Goal: Task Accomplishment & Management: Complete application form

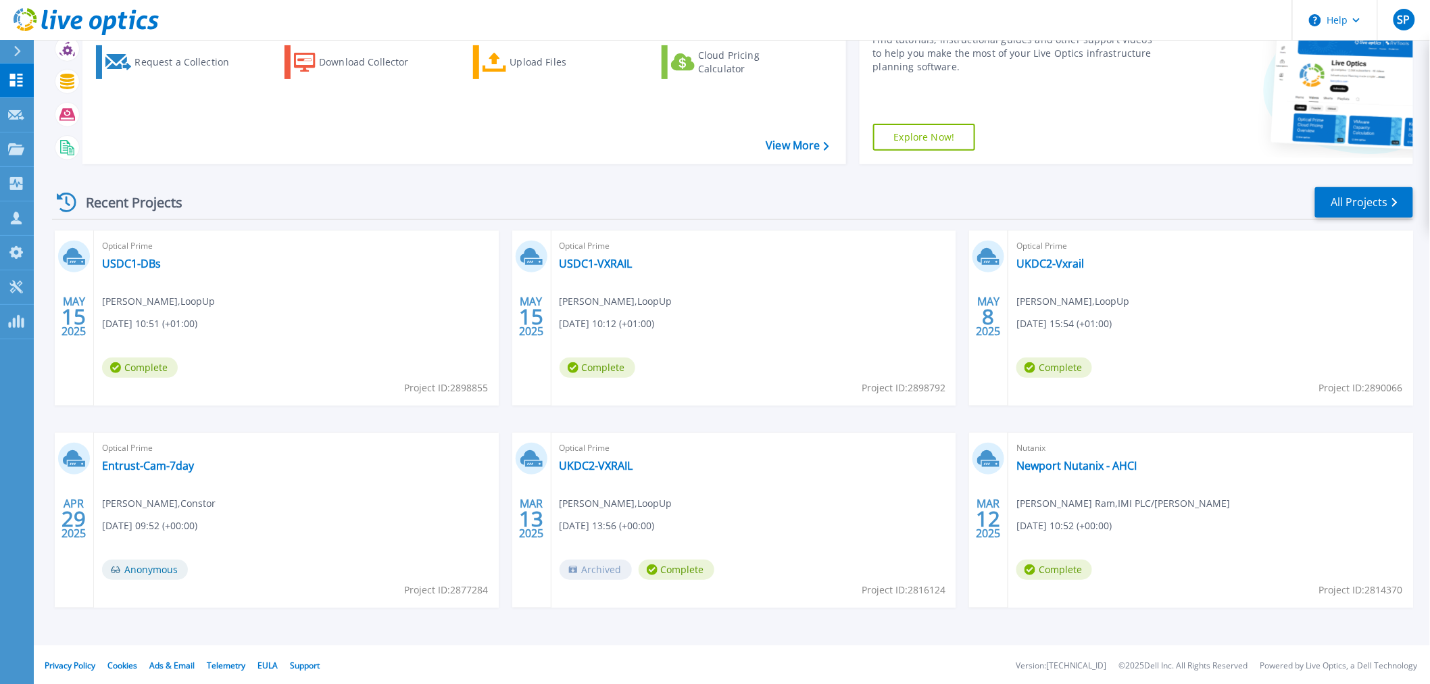
scroll to position [122, 0]
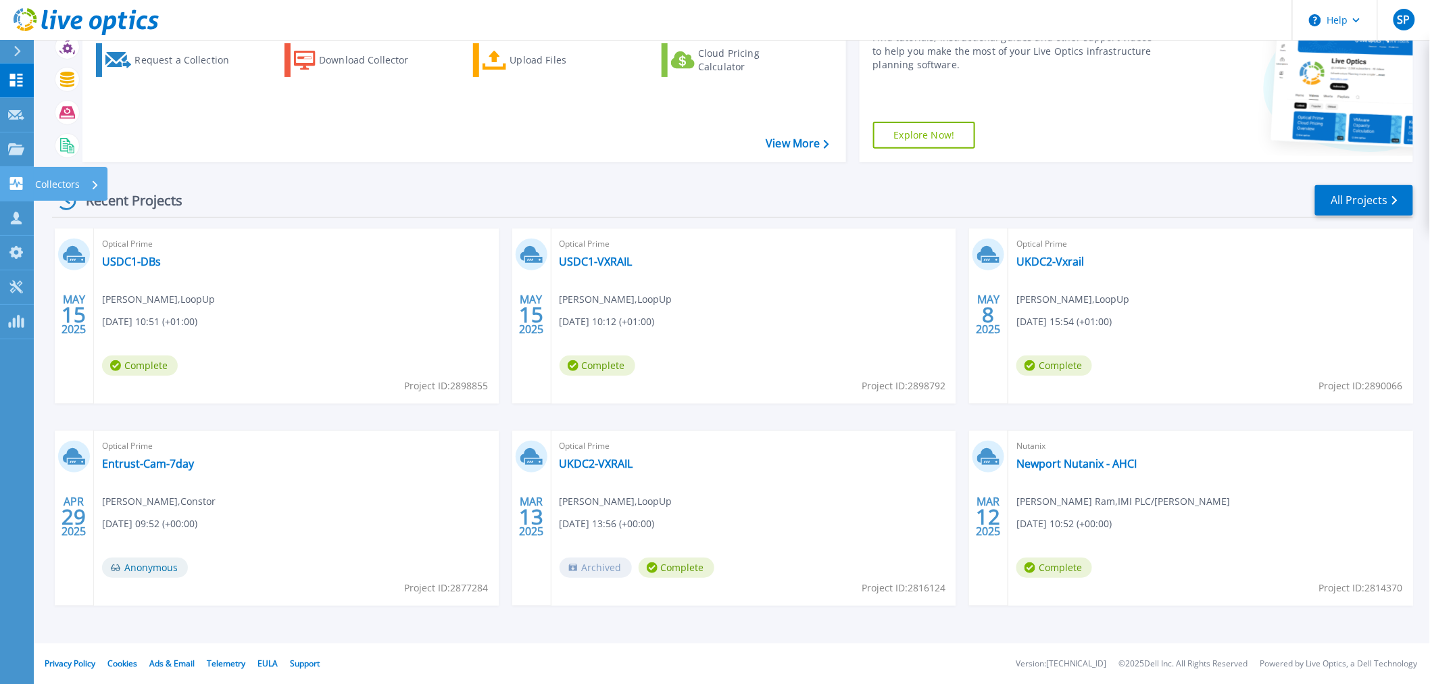
click at [12, 176] on link "Collectors Collectors" at bounding box center [17, 184] width 34 height 34
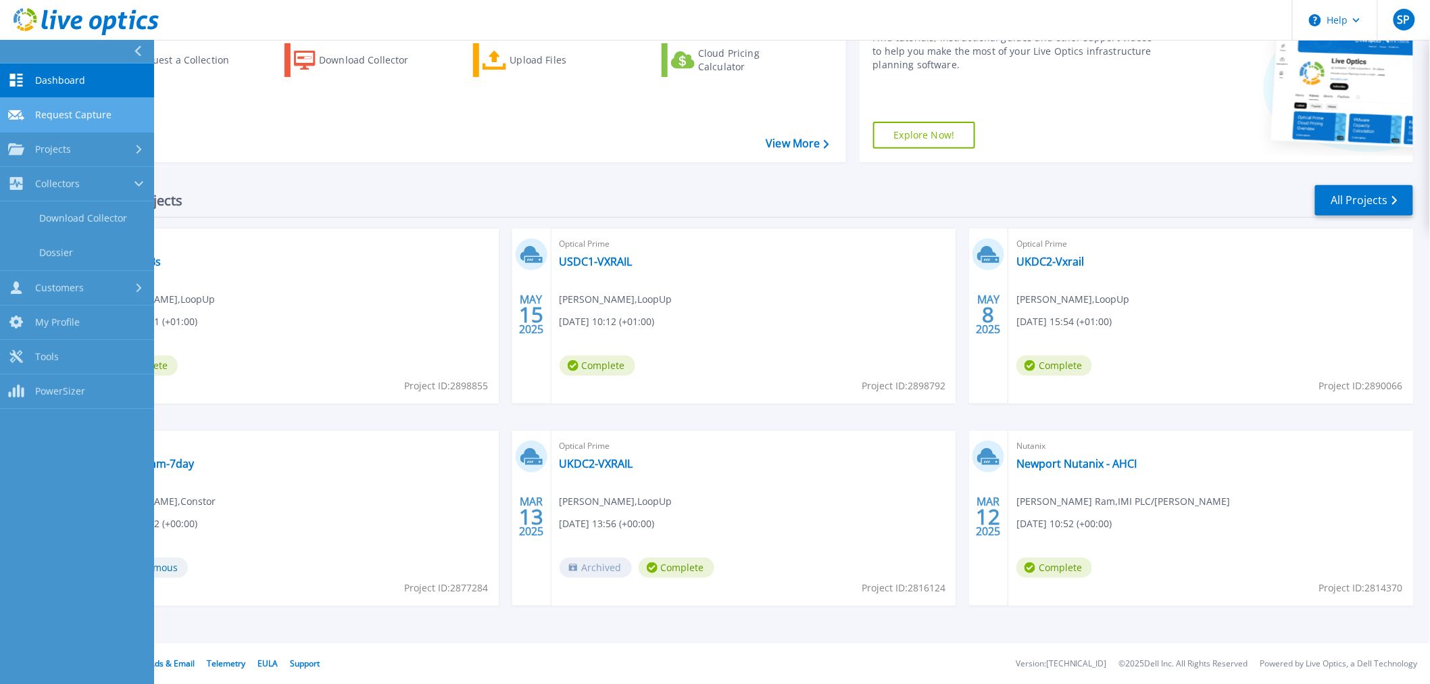
click at [68, 103] on link "Request Capture Request Capture" at bounding box center [77, 115] width 154 height 34
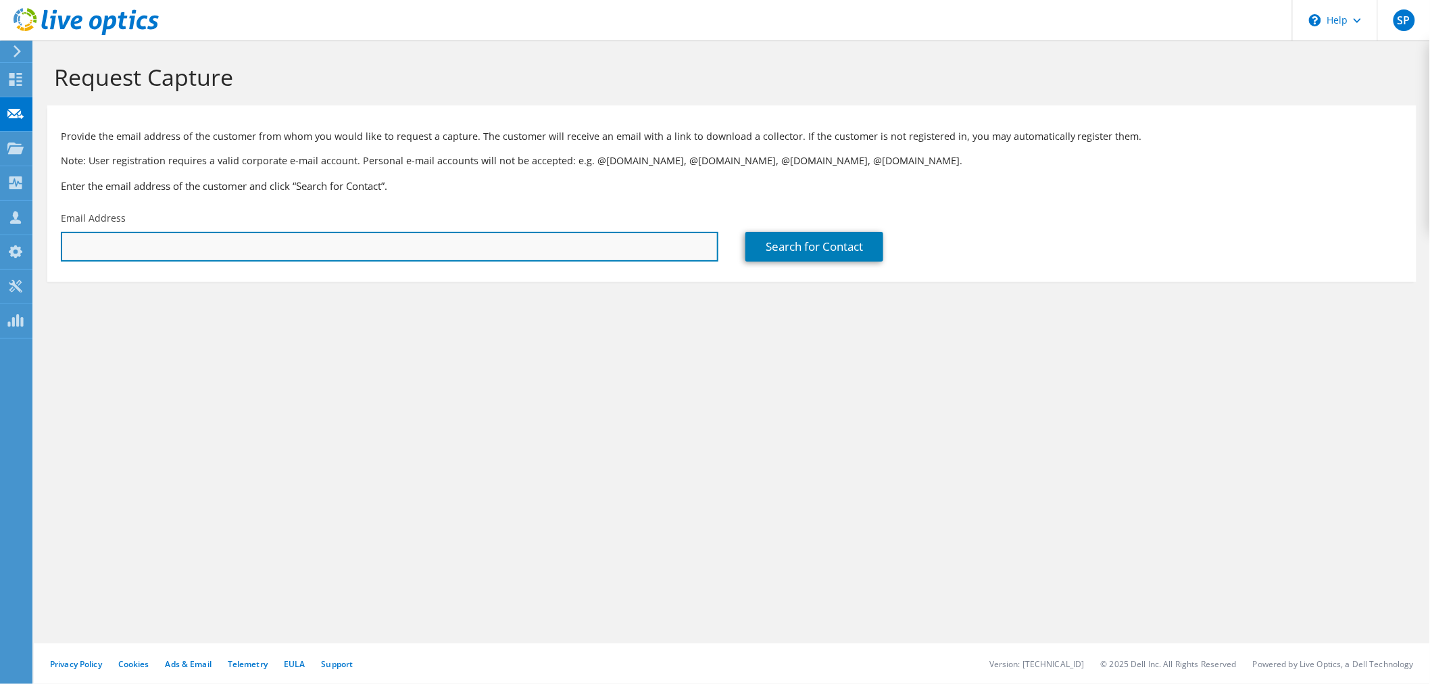
click at [82, 251] on input "text" at bounding box center [389, 247] width 657 height 30
paste input "[PERSON_NAME] <[EMAIL_ADDRESS][DOMAIN_NAME]>"
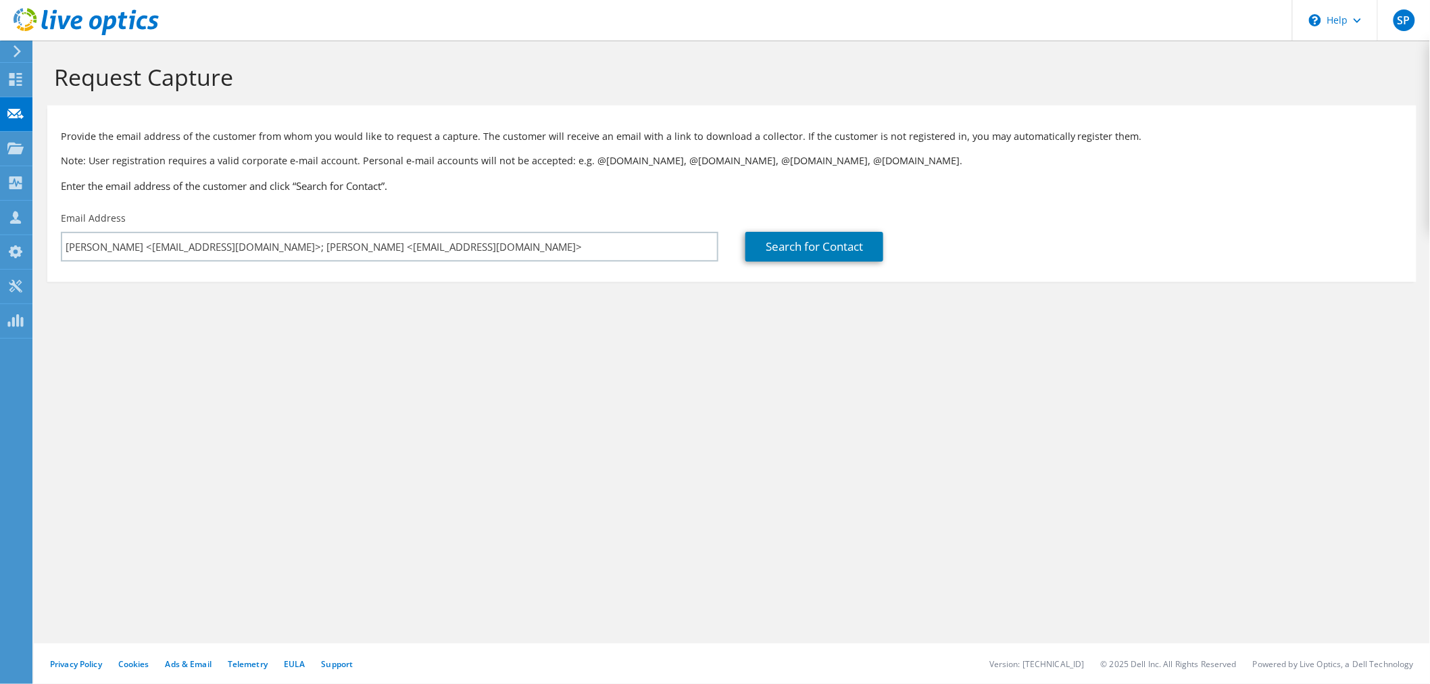
click at [341, 338] on section "Request Capture Provide the email address of the customer from whom you would l…" at bounding box center [732, 195] width 1396 height 309
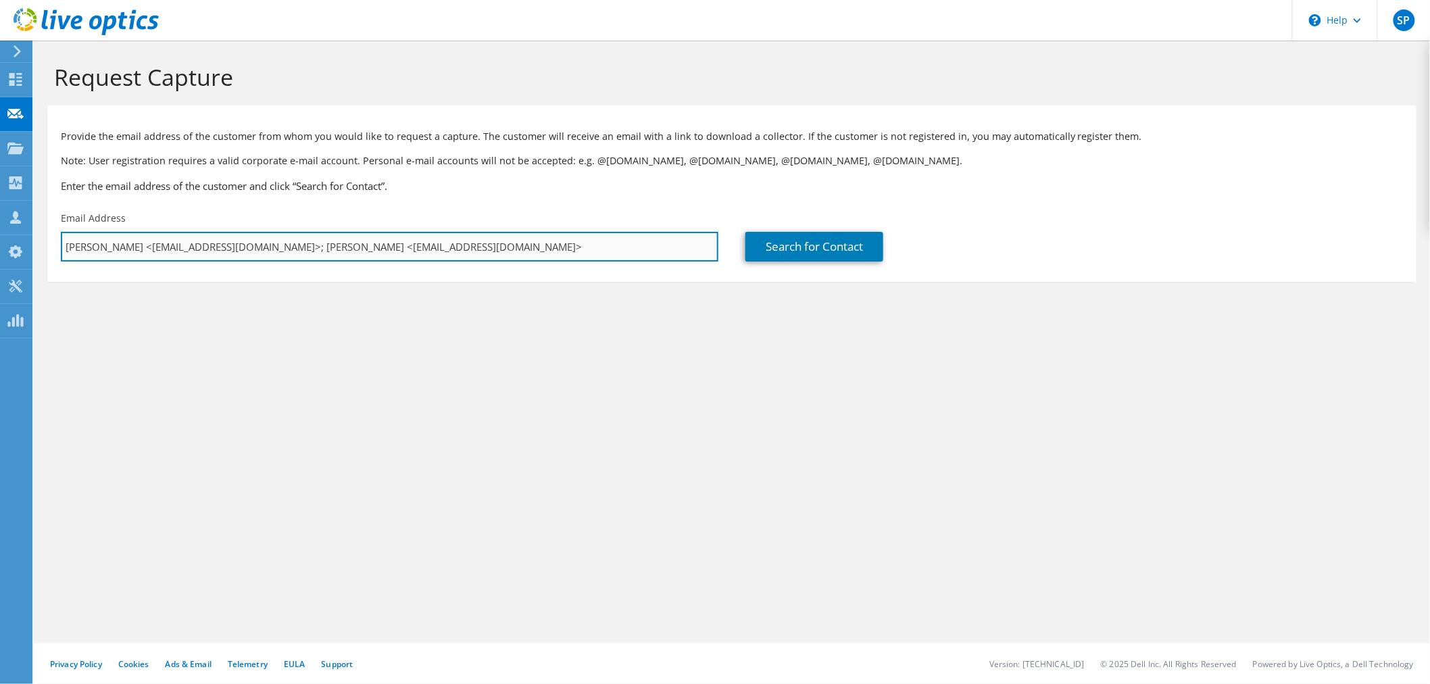
click at [366, 247] on input "[PERSON_NAME] <[EMAIL_ADDRESS][DOMAIN_NAME]>; [PERSON_NAME] <[EMAIL_ADDRESS][DO…" at bounding box center [389, 247] width 657 height 30
click at [464, 244] on input "[PERSON_NAME] <[EMAIL_ADDRESS][DOMAIN_NAME]>; [EMAIL_ADDRESS][DOMAIN_NAME]>" at bounding box center [389, 247] width 657 height 30
click at [272, 245] on input "[PERSON_NAME] <[EMAIL_ADDRESS][DOMAIN_NAME]>; [EMAIL_ADDRESS][DOMAIN_NAME]" at bounding box center [389, 247] width 657 height 30
click at [124, 245] on input "[PERSON_NAME] <[EMAIL_ADDRESS][DOMAIN_NAME]; [EMAIL_ADDRESS][DOMAIN_NAME]" at bounding box center [389, 247] width 657 height 30
click at [441, 247] on input "[EMAIL_ADDRESS][DOMAIN_NAME]; [EMAIL_ADDRESS][DOMAIN_NAME]" at bounding box center [389, 247] width 657 height 30
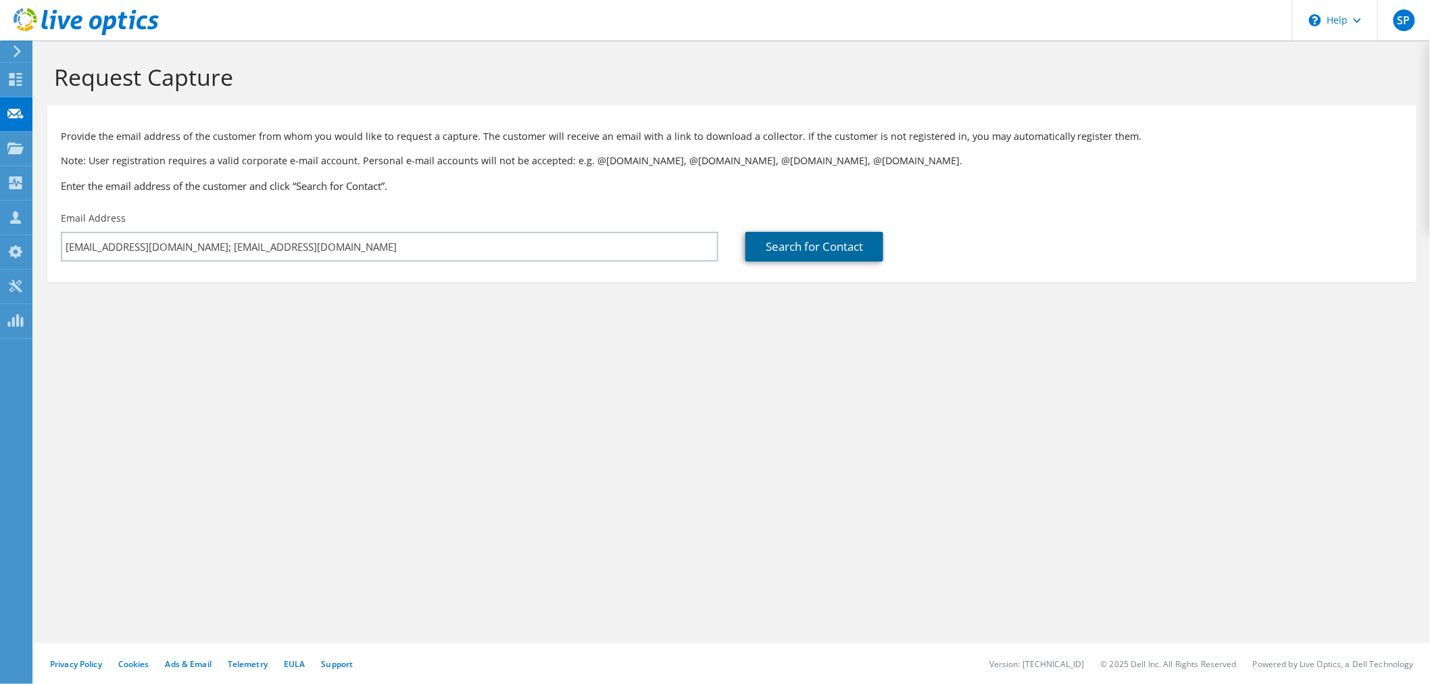
click at [811, 251] on link "Search for Contact" at bounding box center [814, 247] width 138 height 30
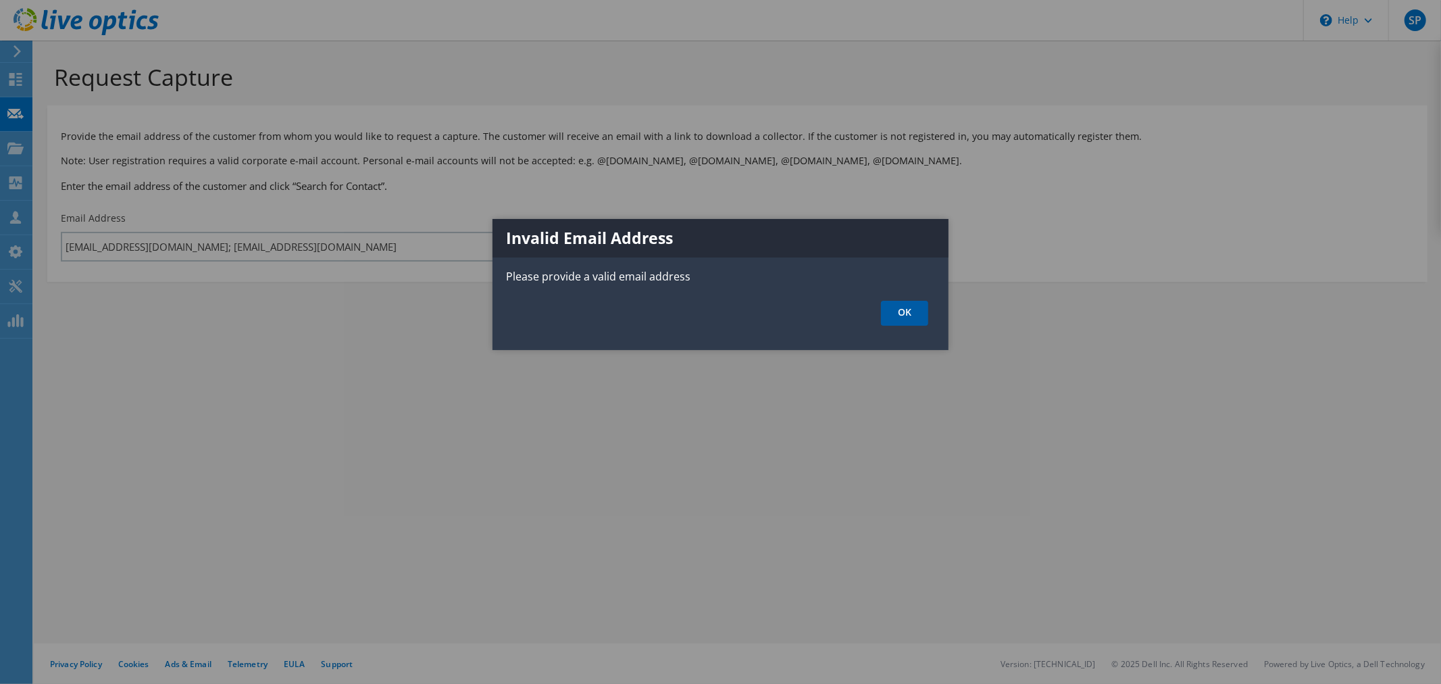
click at [909, 312] on link "OK" at bounding box center [904, 313] width 47 height 25
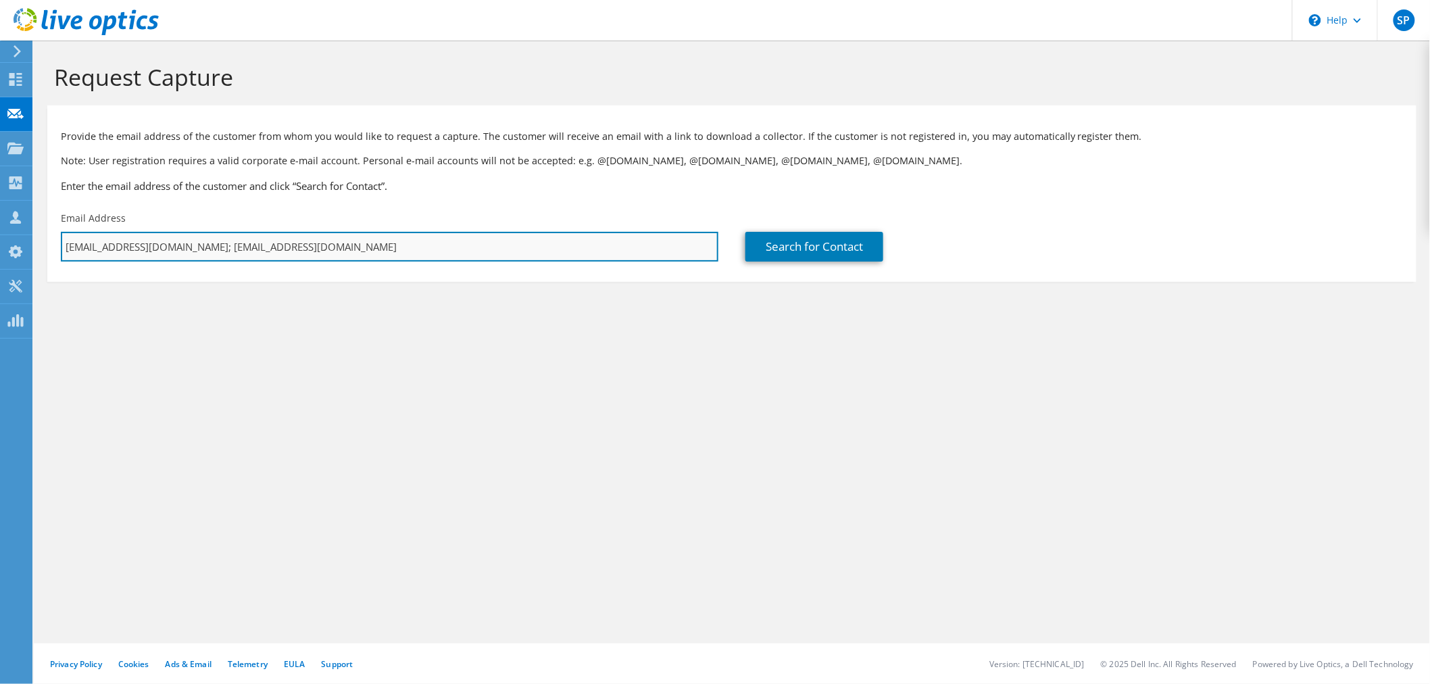
drag, startPoint x: 381, startPoint y: 241, endPoint x: 205, endPoint y: 244, distance: 175.7
click at [205, 244] on input "[EMAIL_ADDRESS][DOMAIN_NAME]; [EMAIL_ADDRESS][DOMAIN_NAME]" at bounding box center [389, 247] width 657 height 30
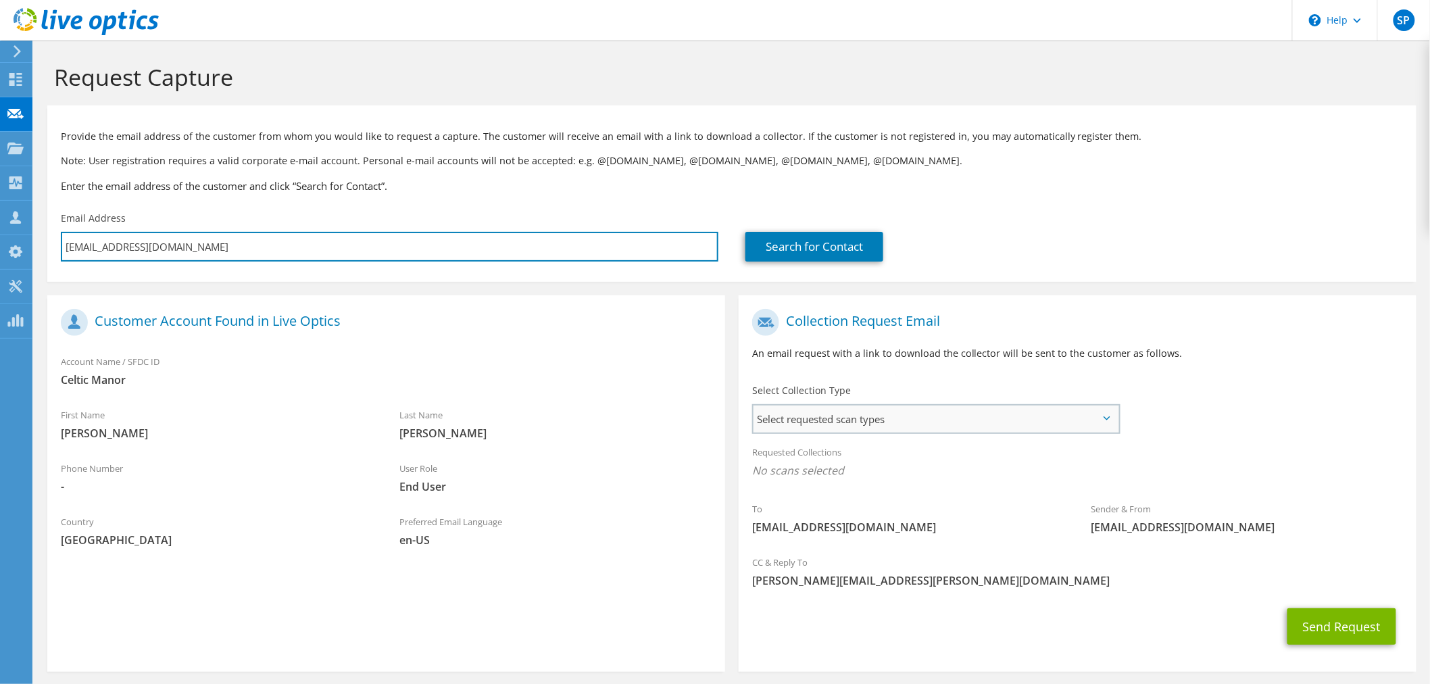
type input "[EMAIL_ADDRESS][DOMAIN_NAME]"
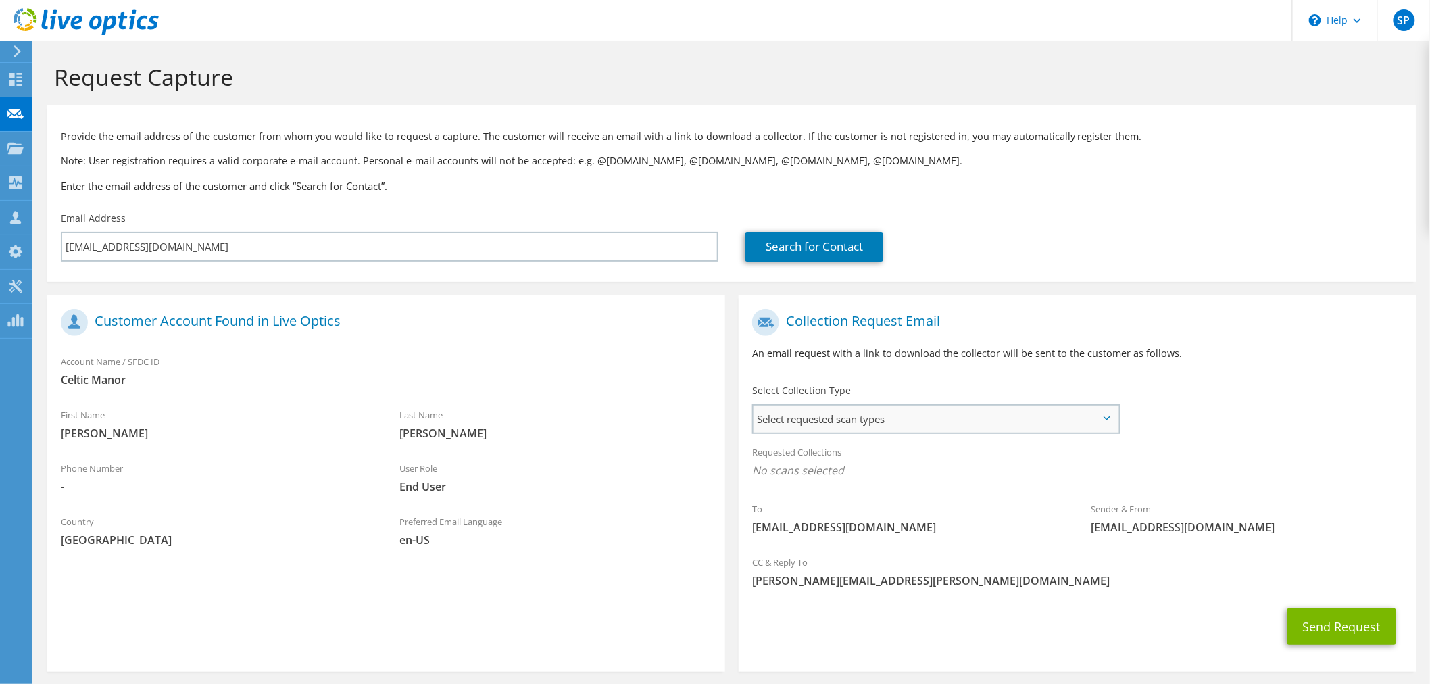
click at [905, 420] on span "Select requested scan types" at bounding box center [935, 418] width 365 height 27
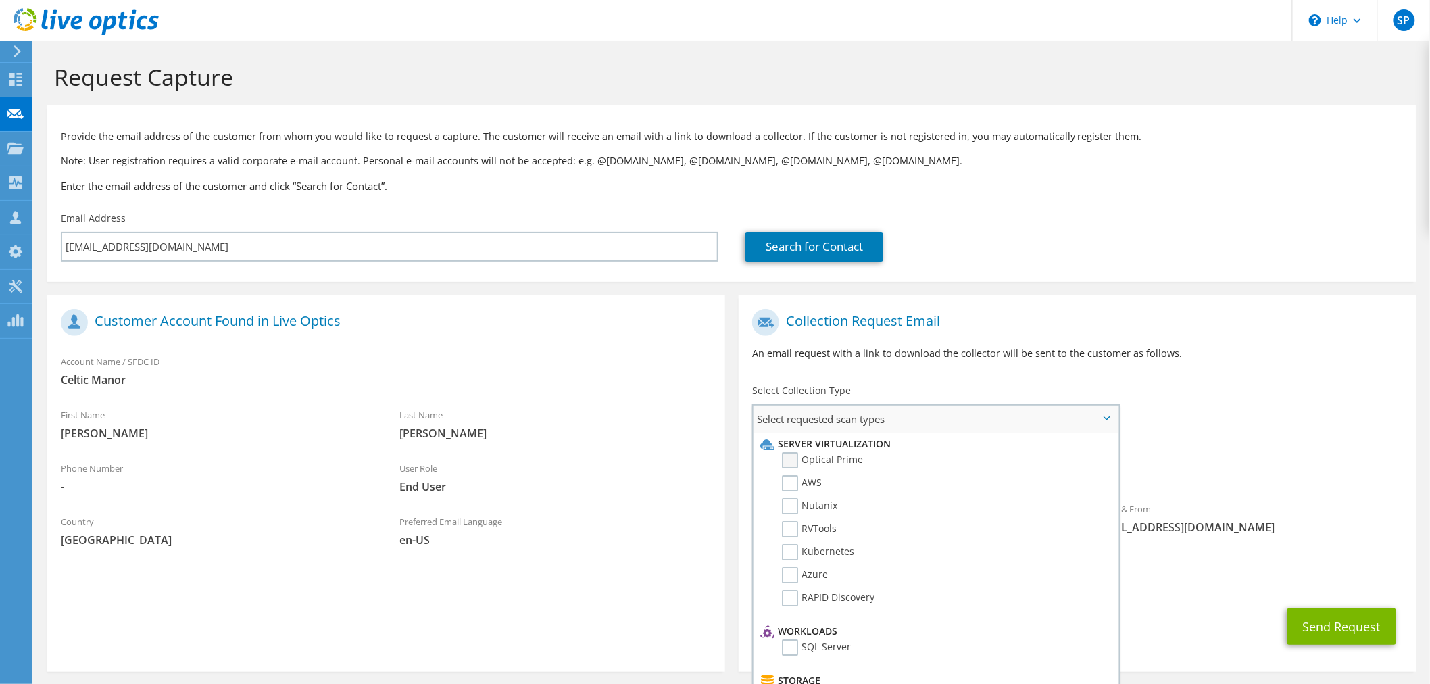
click at [786, 458] on label "Optical Prime" at bounding box center [822, 460] width 81 height 16
click at [0, 0] on input "Optical Prime" at bounding box center [0, 0] width 0 height 0
click at [1106, 245] on div "Search for Contact" at bounding box center [1073, 247] width 657 height 30
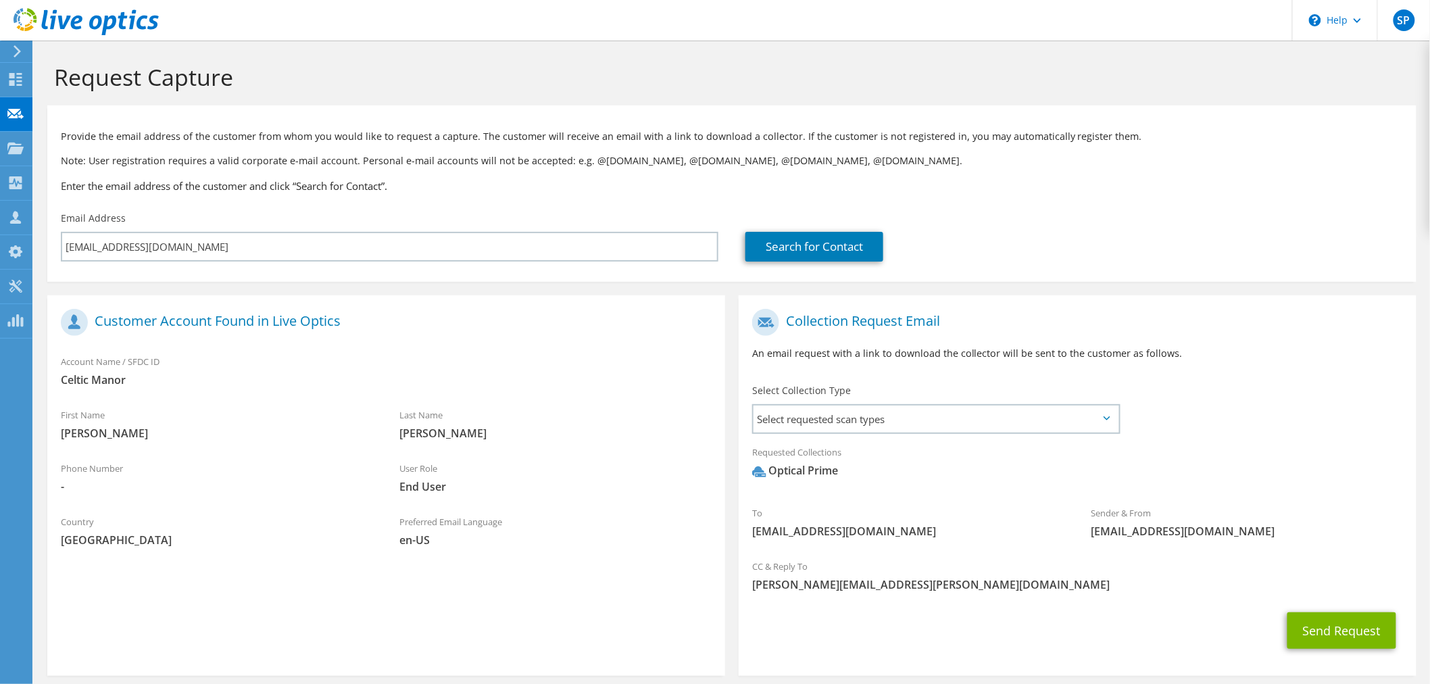
scroll to position [61, 0]
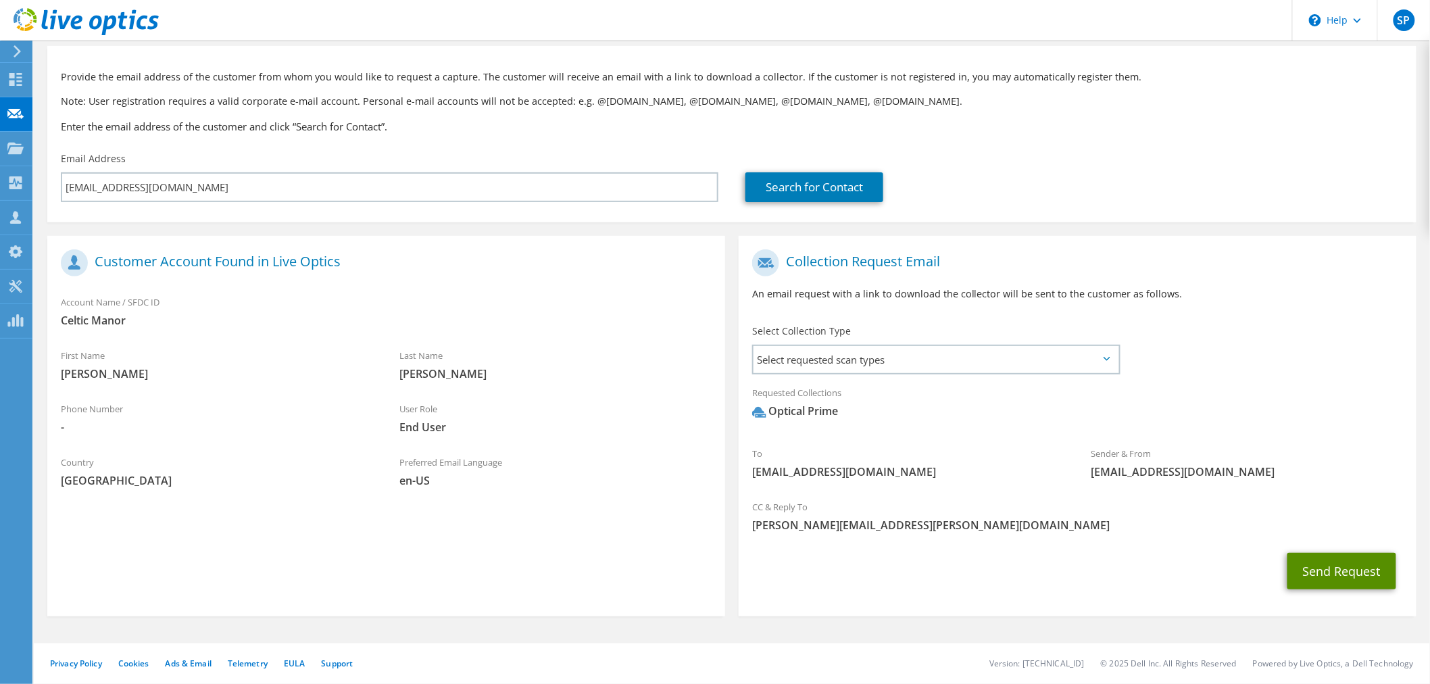
click at [1333, 574] on button "Send Request" at bounding box center [1341, 571] width 109 height 36
